Goal: Find specific page/section

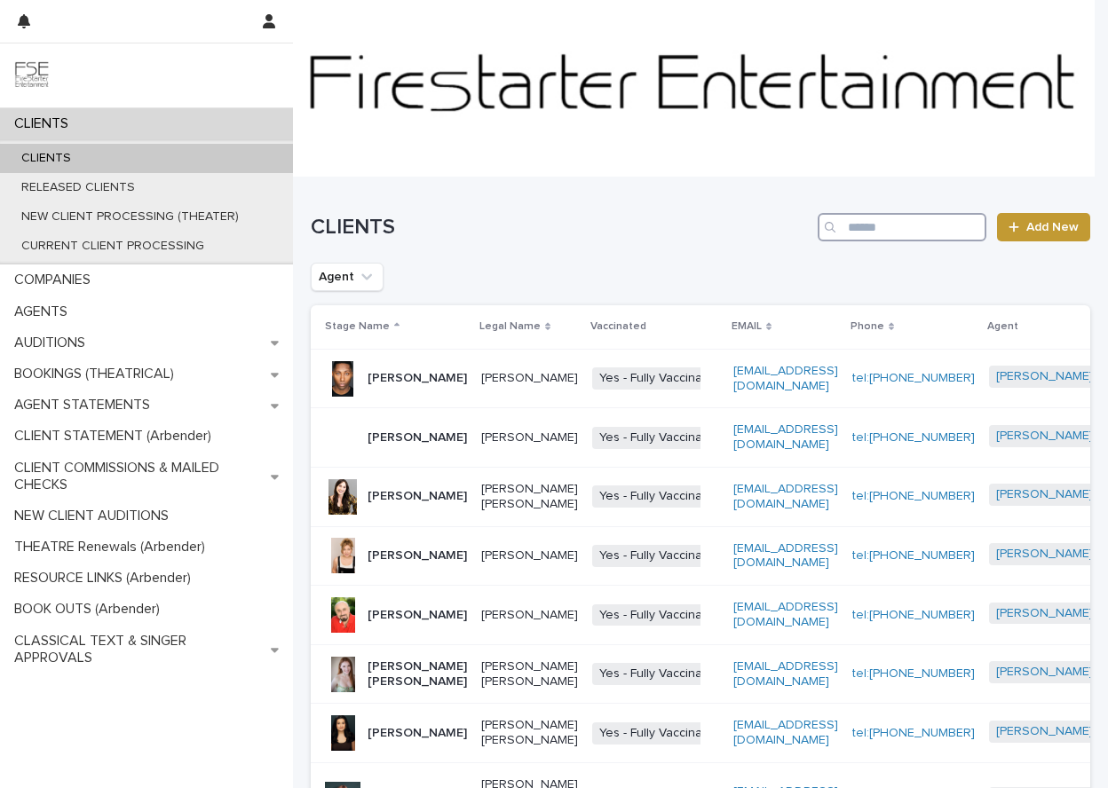
click at [863, 228] on input "Search" at bounding box center [901, 227] width 169 height 28
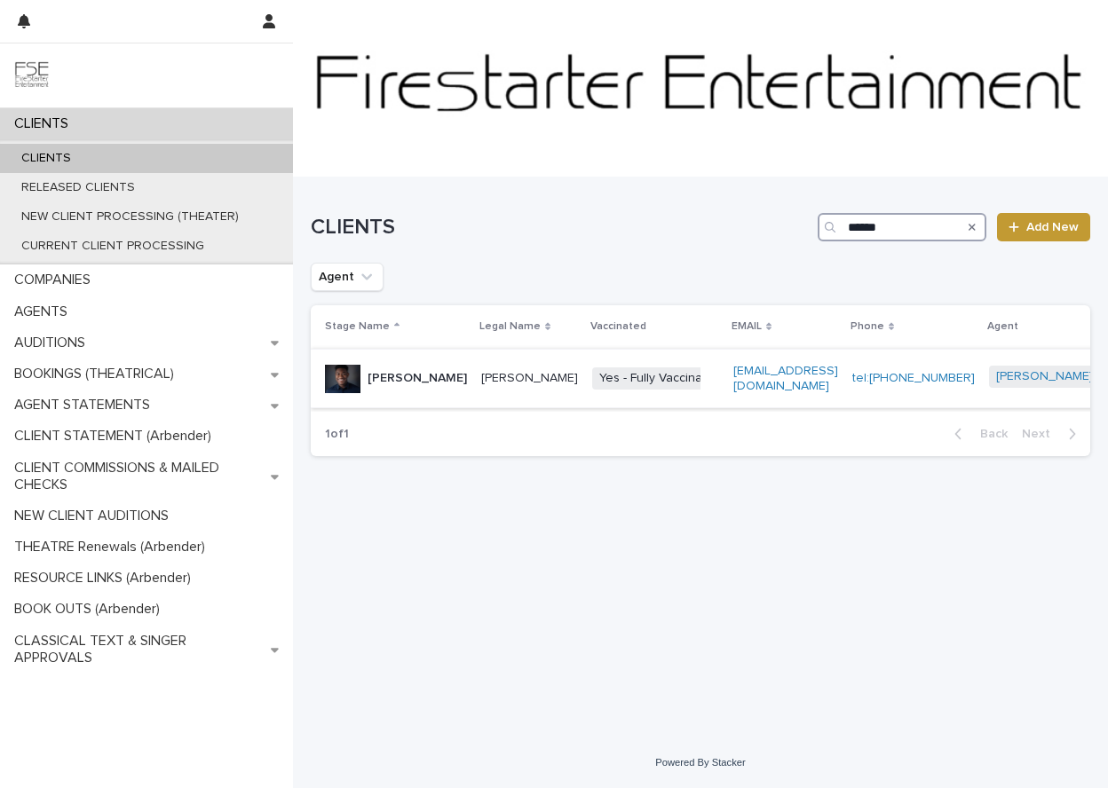
type input "******"
click at [481, 386] on p "[PERSON_NAME]" at bounding box center [529, 378] width 97 height 15
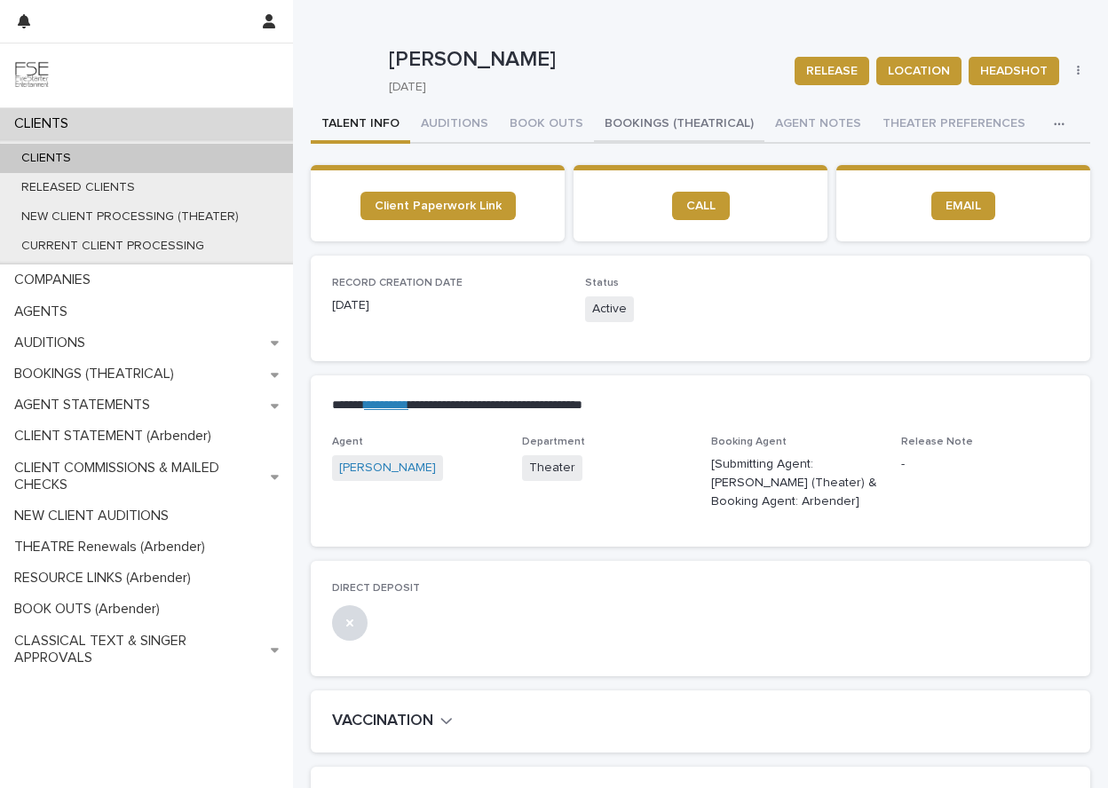
click at [657, 123] on button "BOOKINGS (THEATRICAL)" at bounding box center [679, 125] width 170 height 37
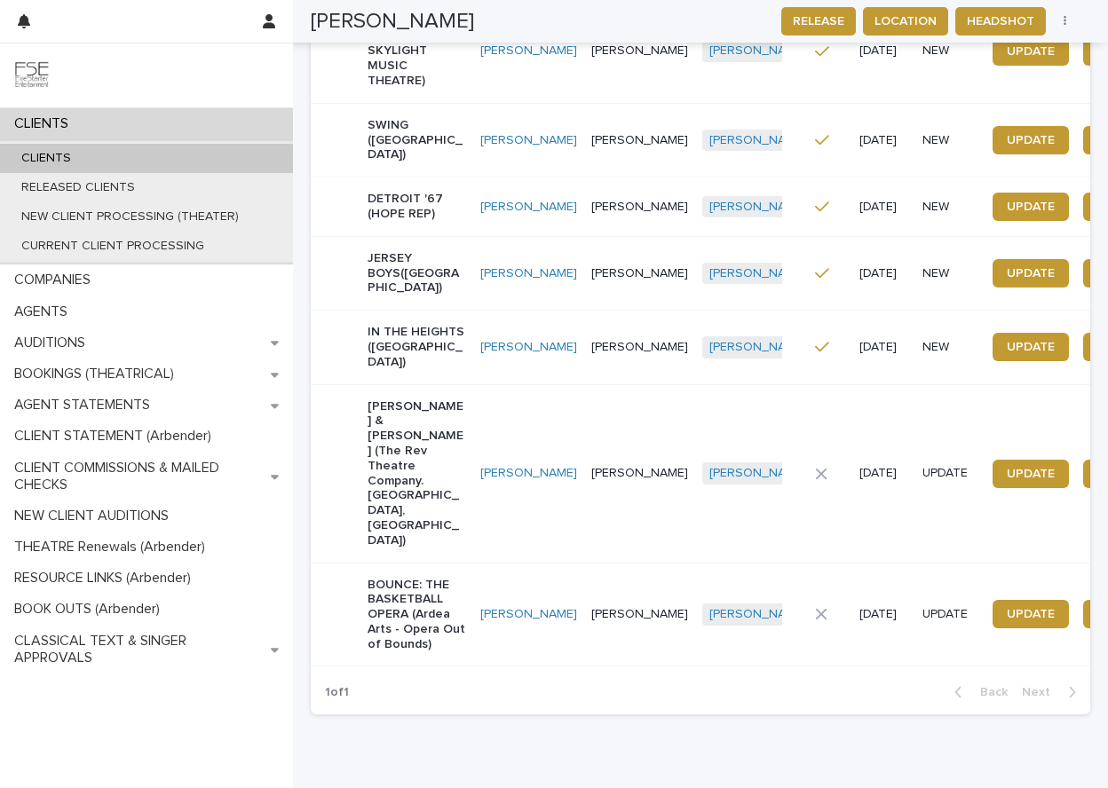
scroll to position [370, 0]
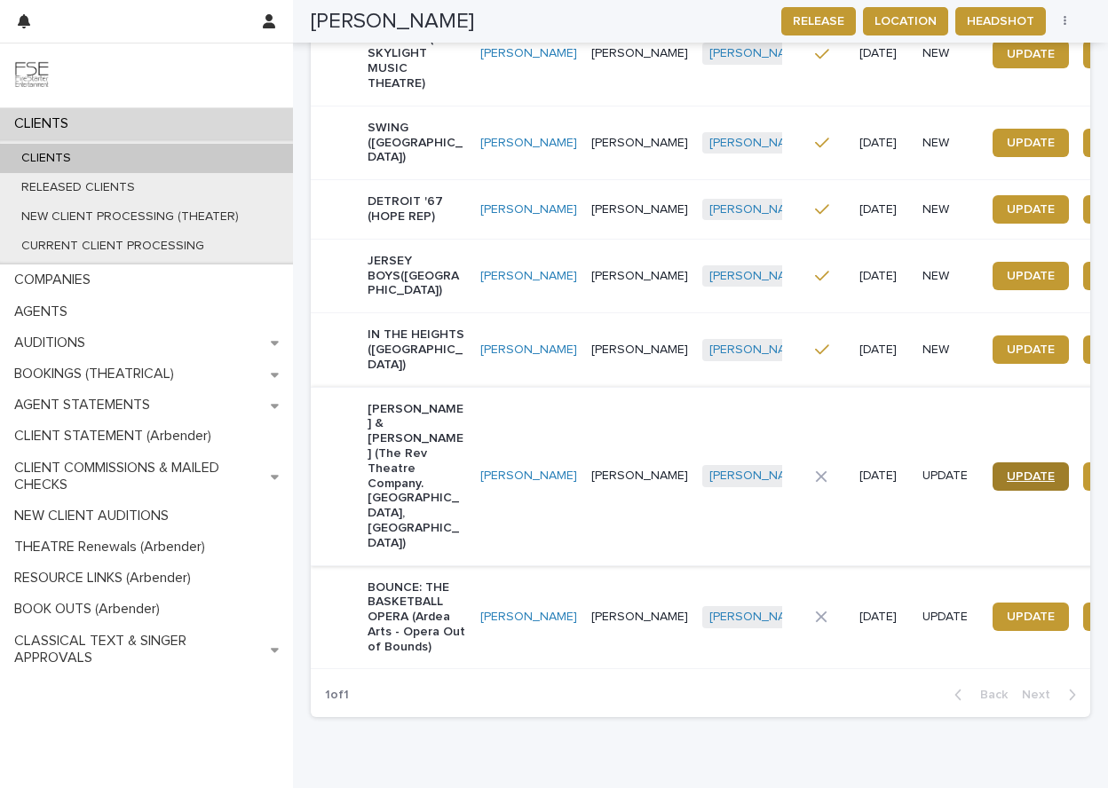
click at [1006, 470] on span "UPDATE" at bounding box center [1030, 476] width 48 height 12
